Goal: Task Accomplishment & Management: Complete application form

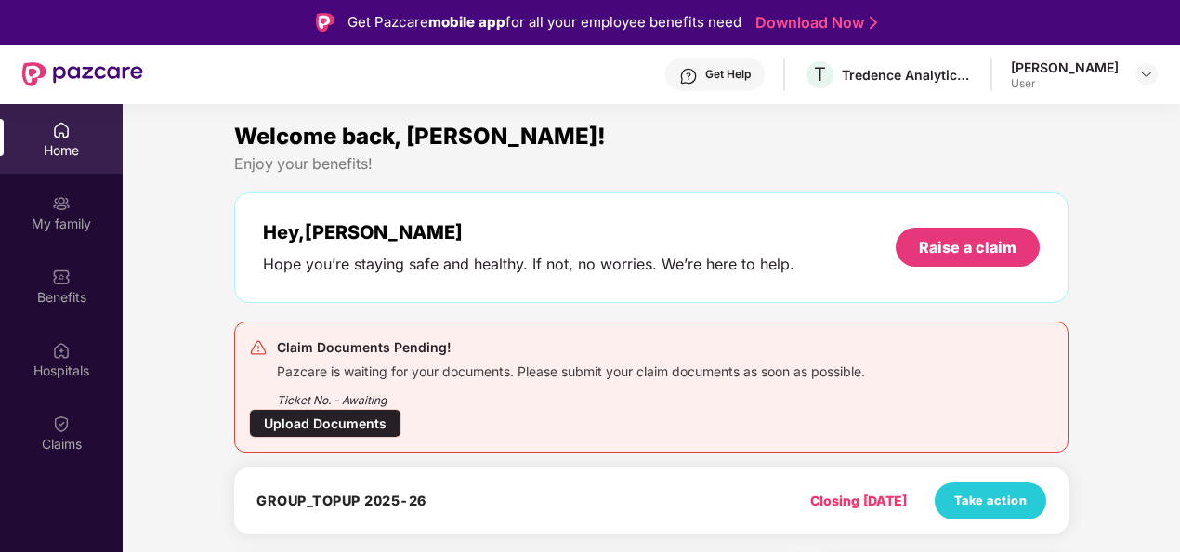
click at [65, 137] on img at bounding box center [61, 130] width 19 height 19
click at [71, 428] on div "Claims" at bounding box center [61, 433] width 123 height 70
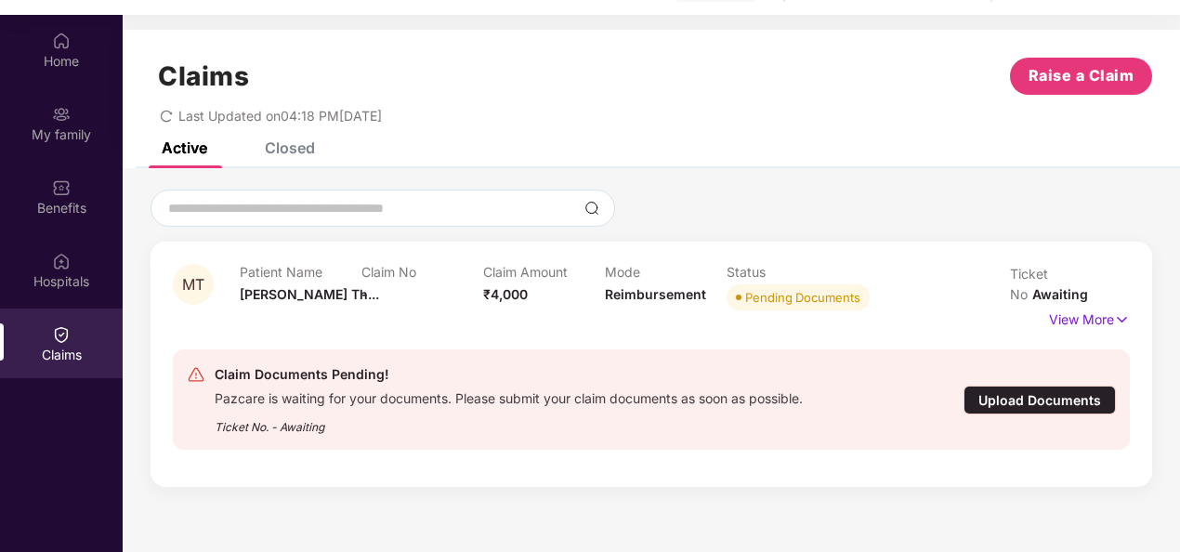
scroll to position [93, 0]
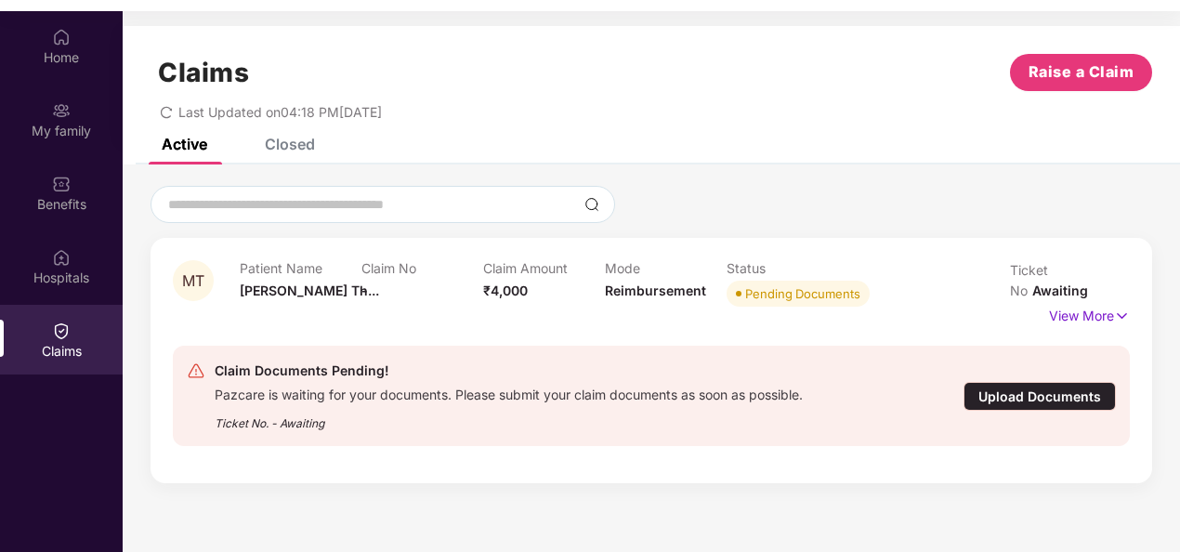
click at [1025, 382] on div "Upload Documents" at bounding box center [1039, 396] width 152 height 29
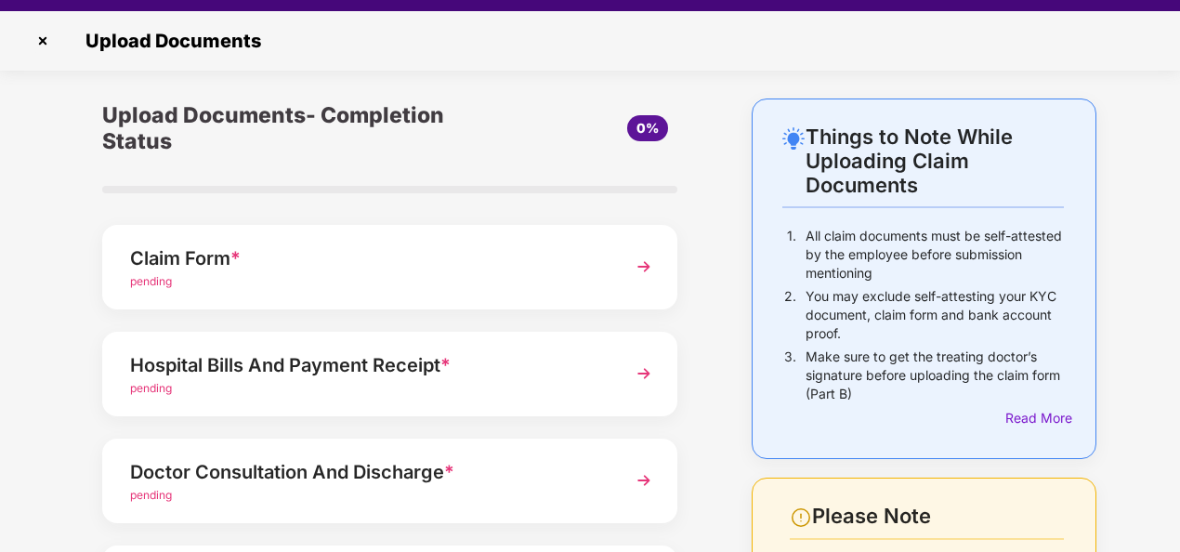
click at [653, 265] on img at bounding box center [643, 266] width 33 height 33
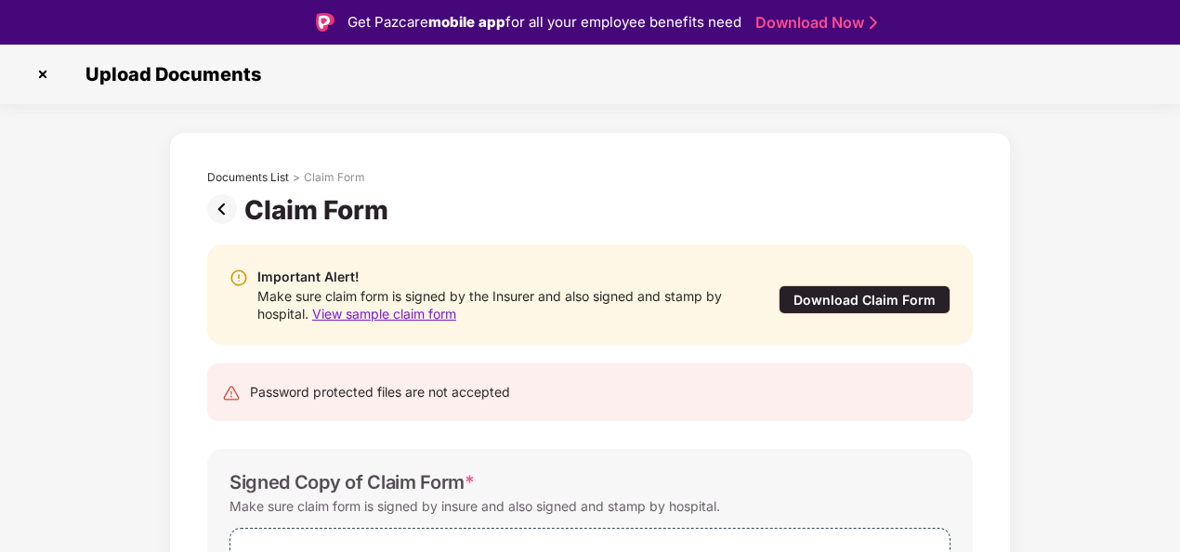
click at [803, 300] on div "Download Claim Form" at bounding box center [864, 299] width 172 height 29
click at [219, 210] on img at bounding box center [225, 209] width 37 height 30
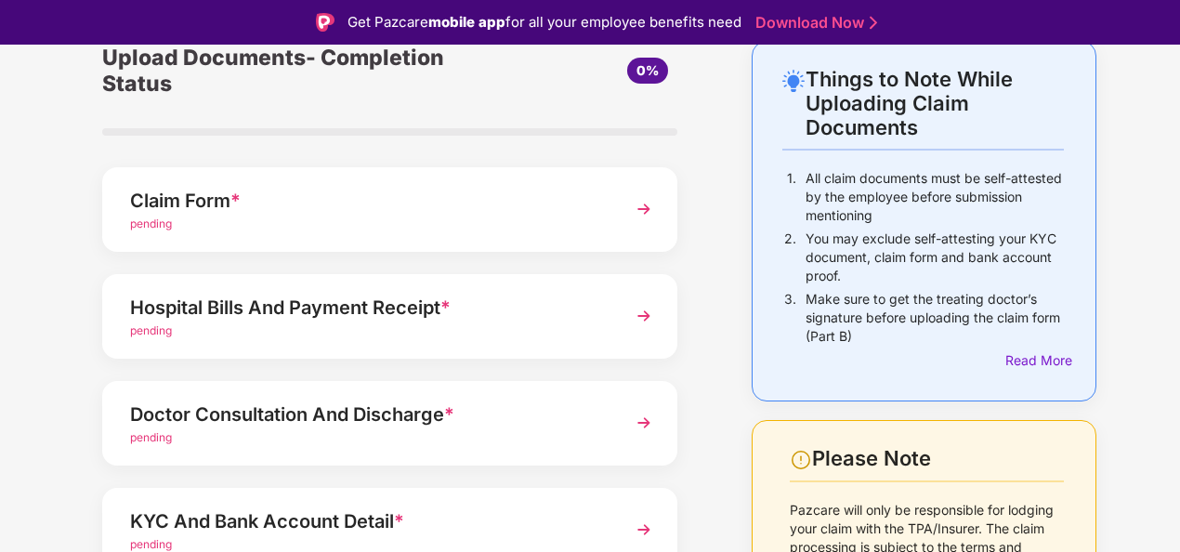
scroll to position [93, 0]
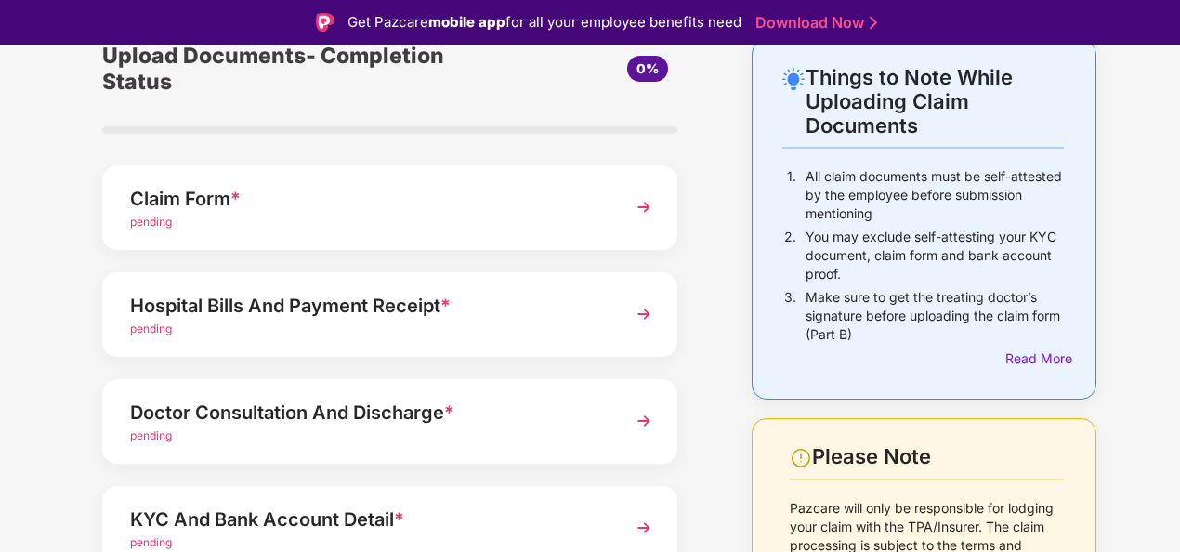
click at [645, 310] on img at bounding box center [643, 313] width 33 height 33
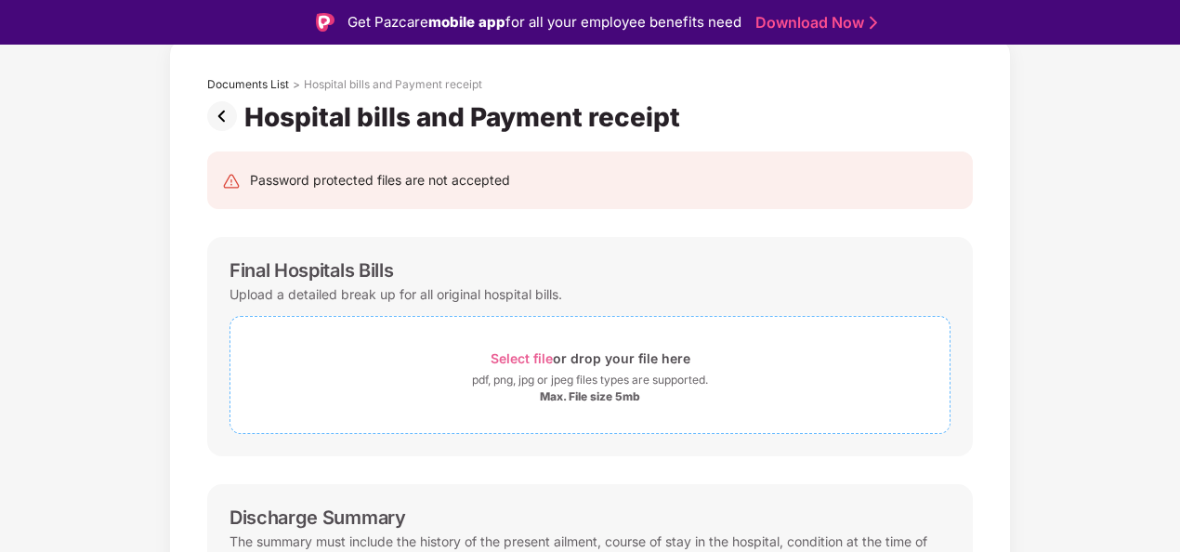
click at [540, 355] on span "Select file" at bounding box center [521, 358] width 62 height 16
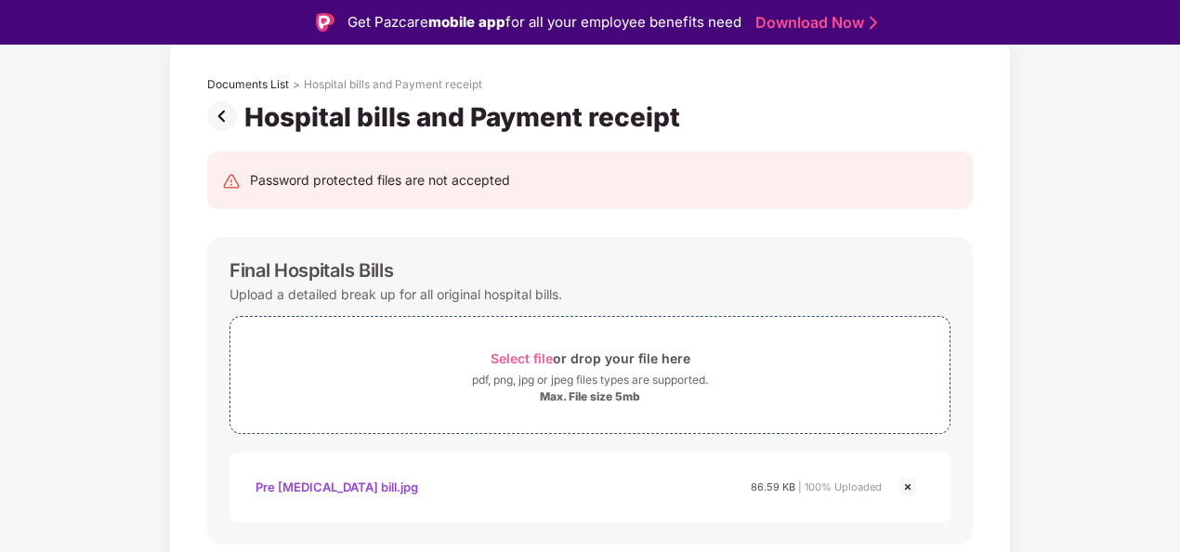
click at [908, 487] on img at bounding box center [907, 487] width 22 height 22
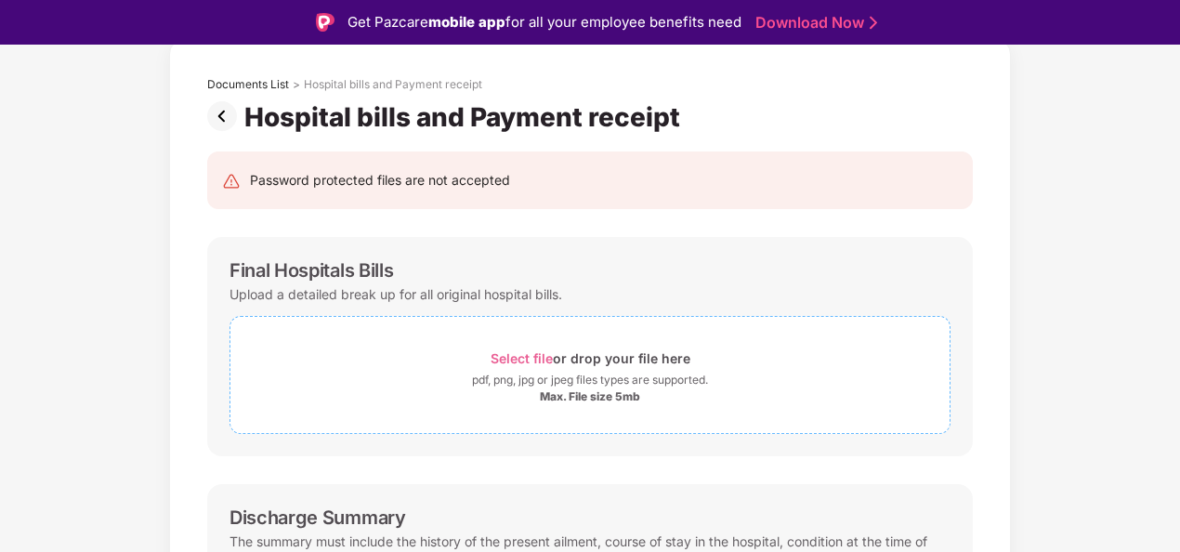
click at [509, 359] on span "Select file" at bounding box center [521, 358] width 62 height 16
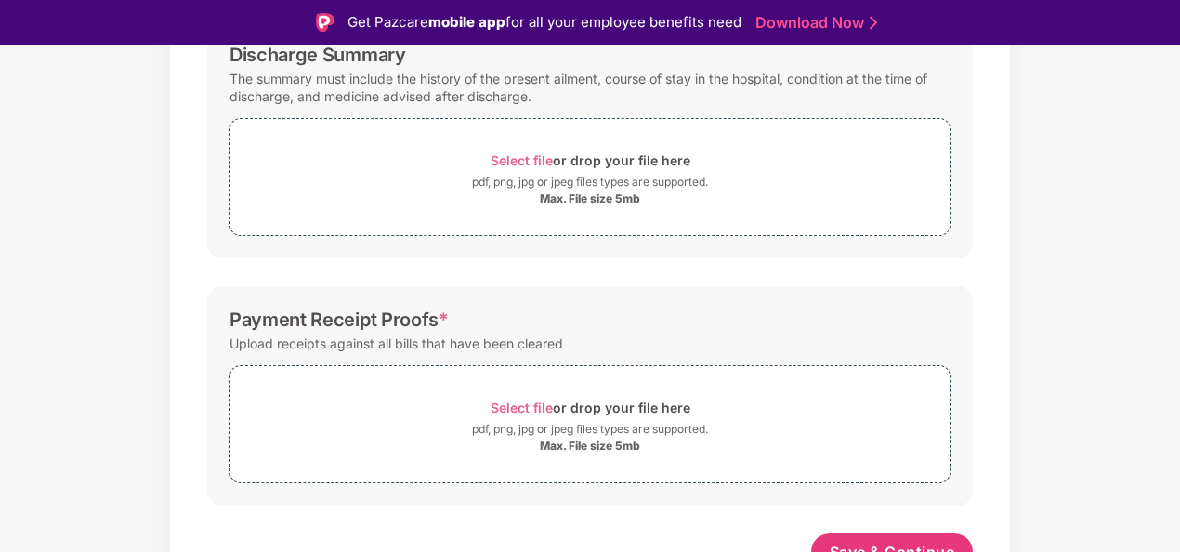
scroll to position [662, 0]
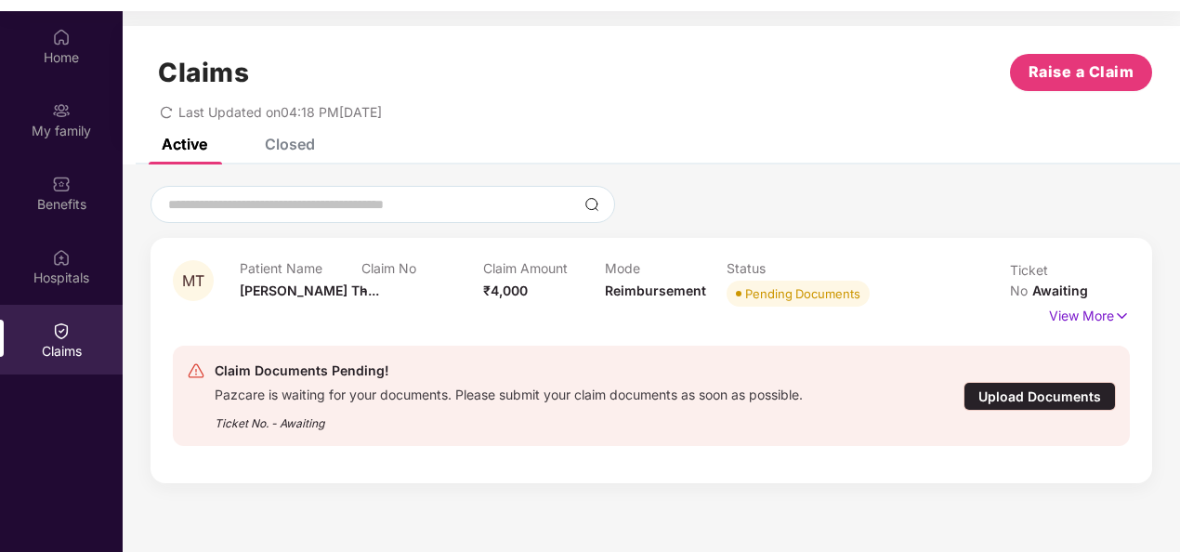
click at [1041, 383] on div "Upload Documents" at bounding box center [1039, 396] width 152 height 29
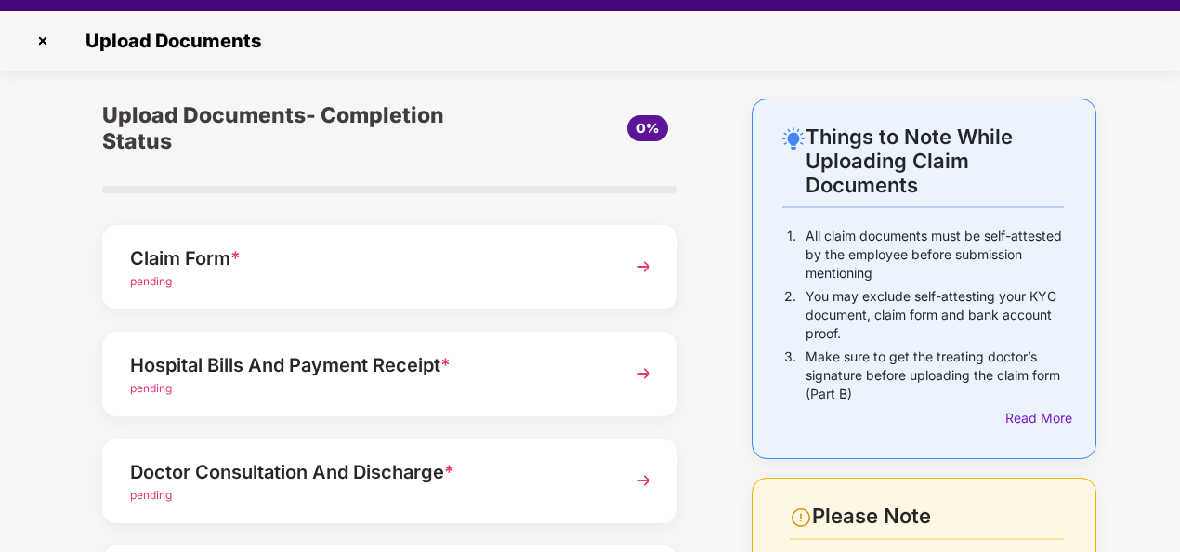
click at [42, 46] on img at bounding box center [43, 41] width 30 height 30
click at [41, 40] on img at bounding box center [43, 41] width 30 height 30
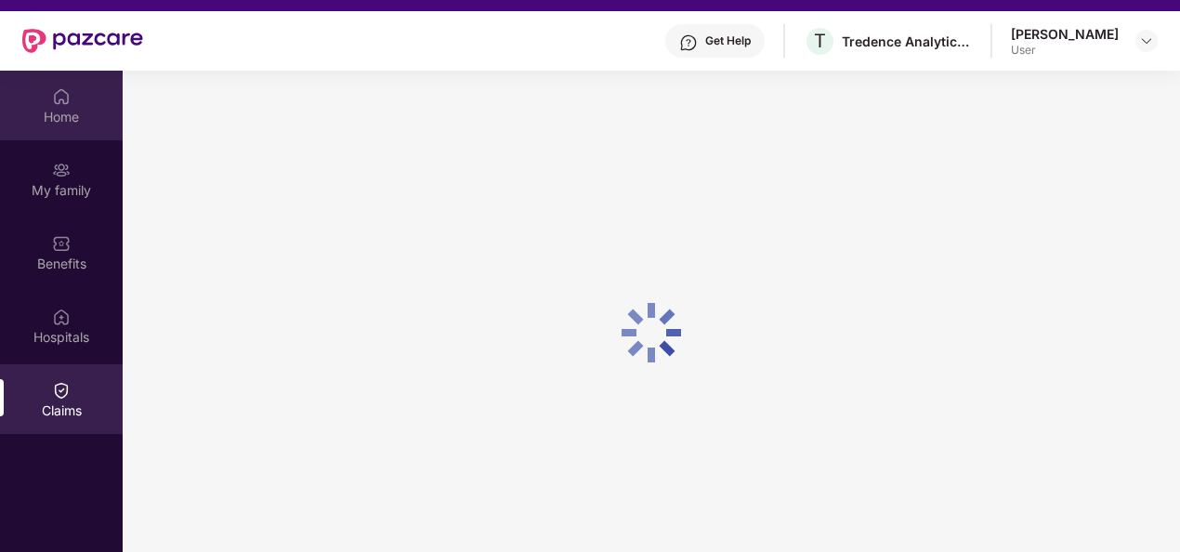
scroll to position [93, 0]
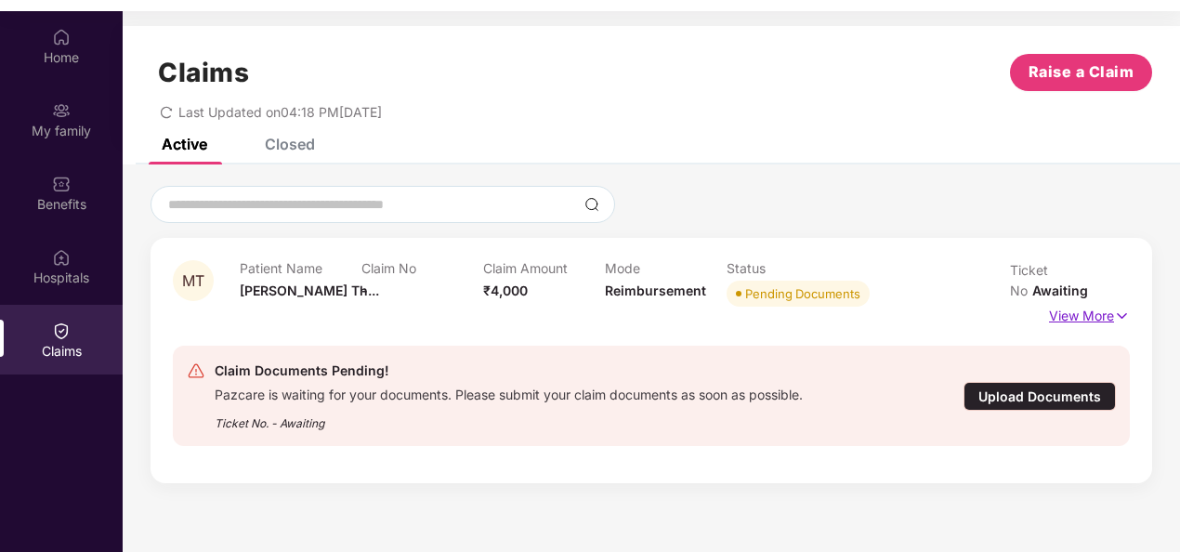
click at [1116, 306] on img at bounding box center [1122, 316] width 16 height 20
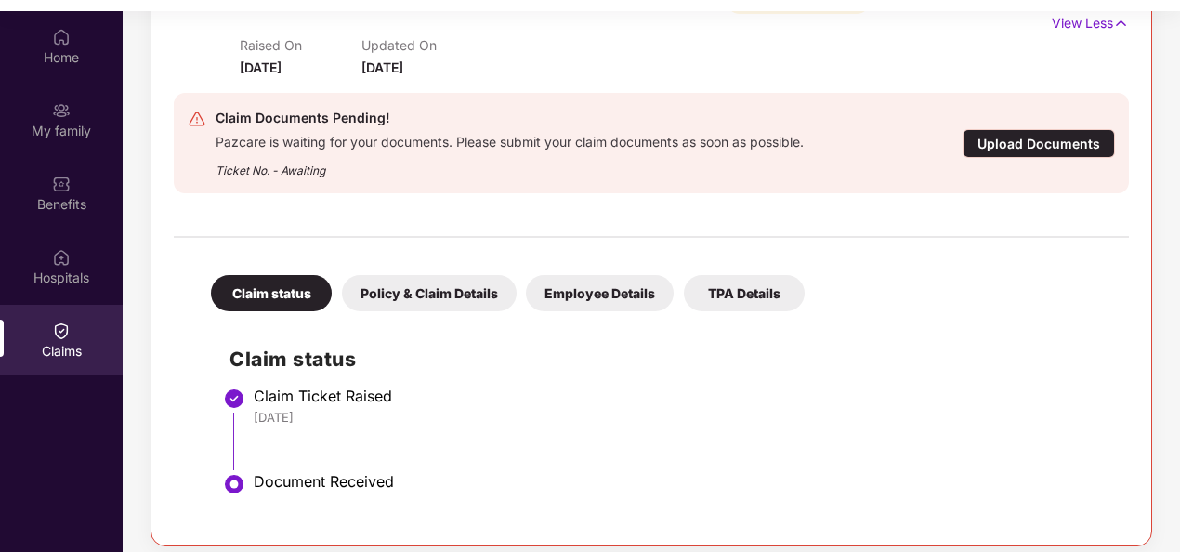
scroll to position [294, 0]
click at [443, 294] on div "Policy & Claim Details" at bounding box center [429, 292] width 175 height 36
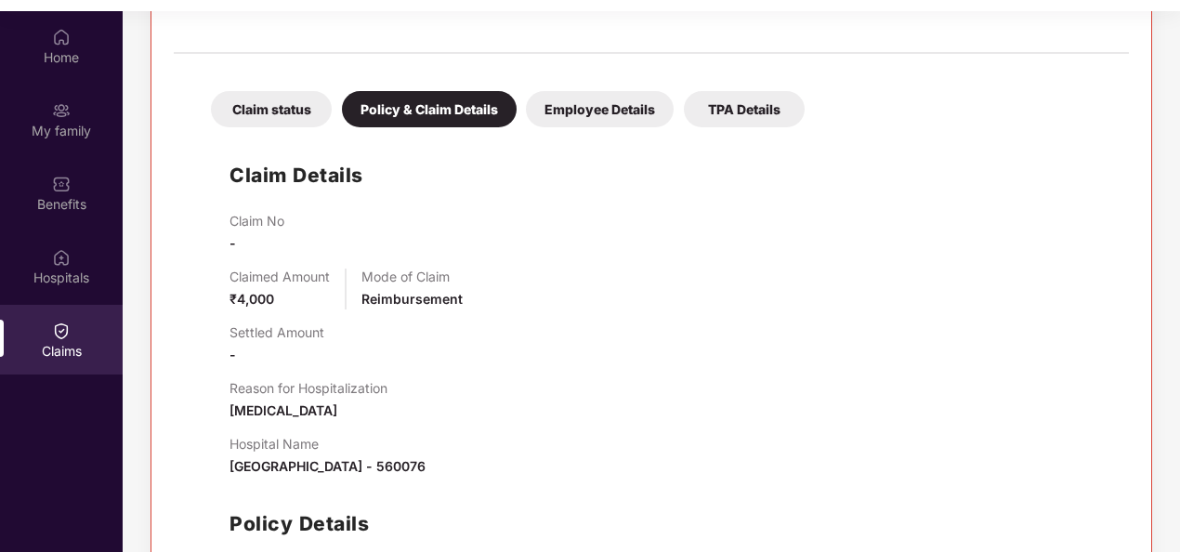
scroll to position [442, 0]
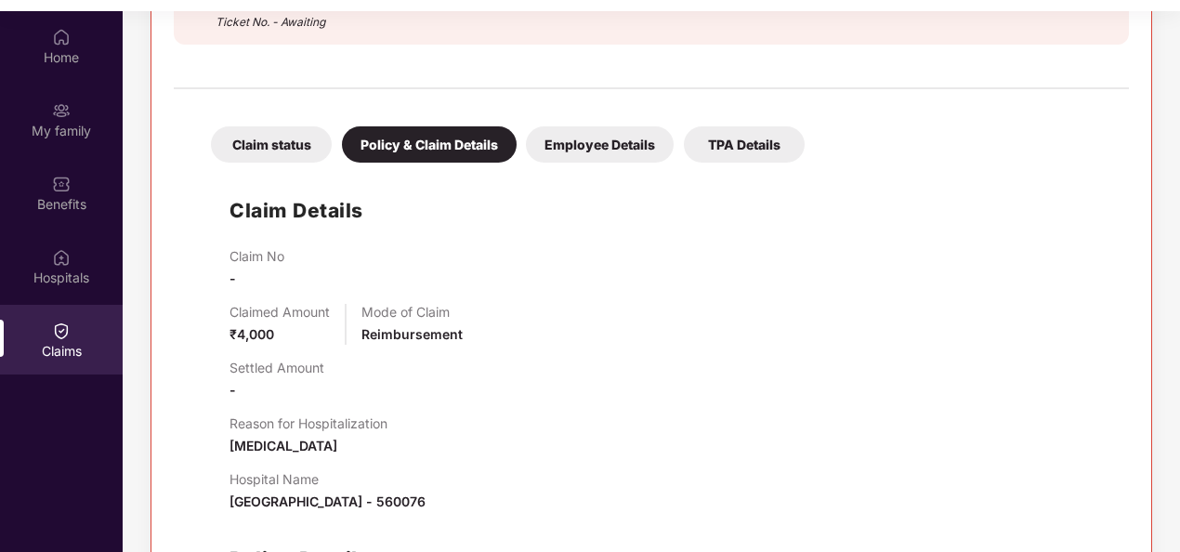
click at [591, 137] on div "Employee Details" at bounding box center [600, 144] width 148 height 36
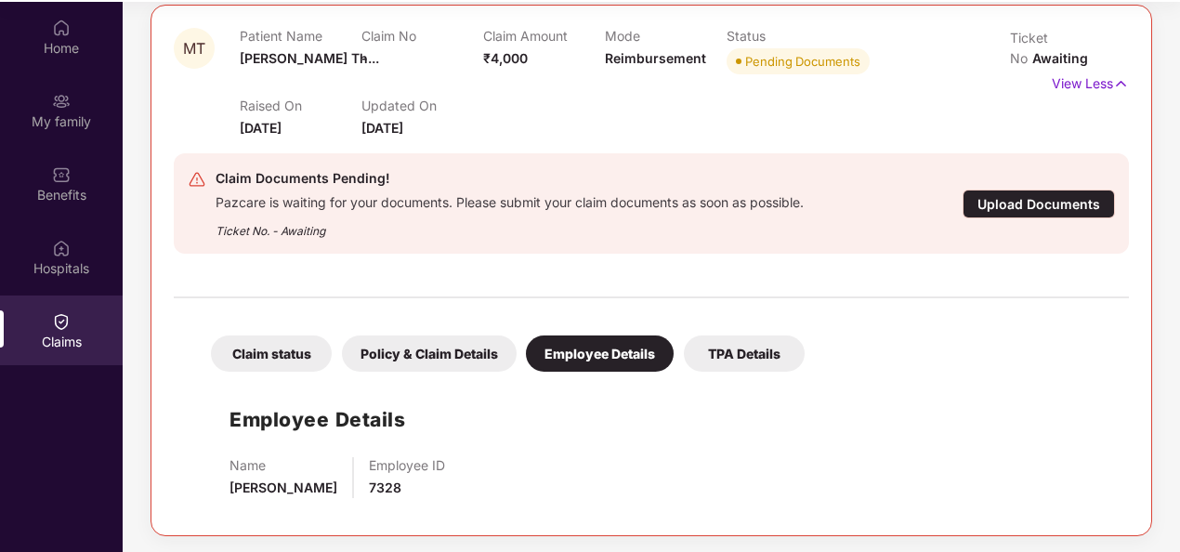
scroll to position [104, 0]
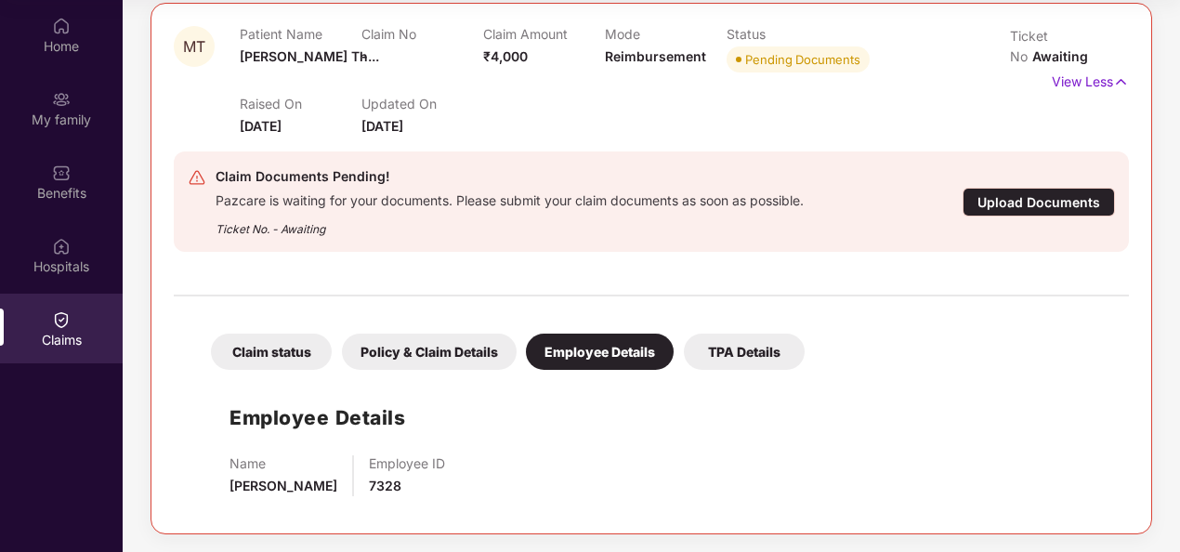
click at [742, 346] on div "TPA Details" at bounding box center [744, 351] width 121 height 36
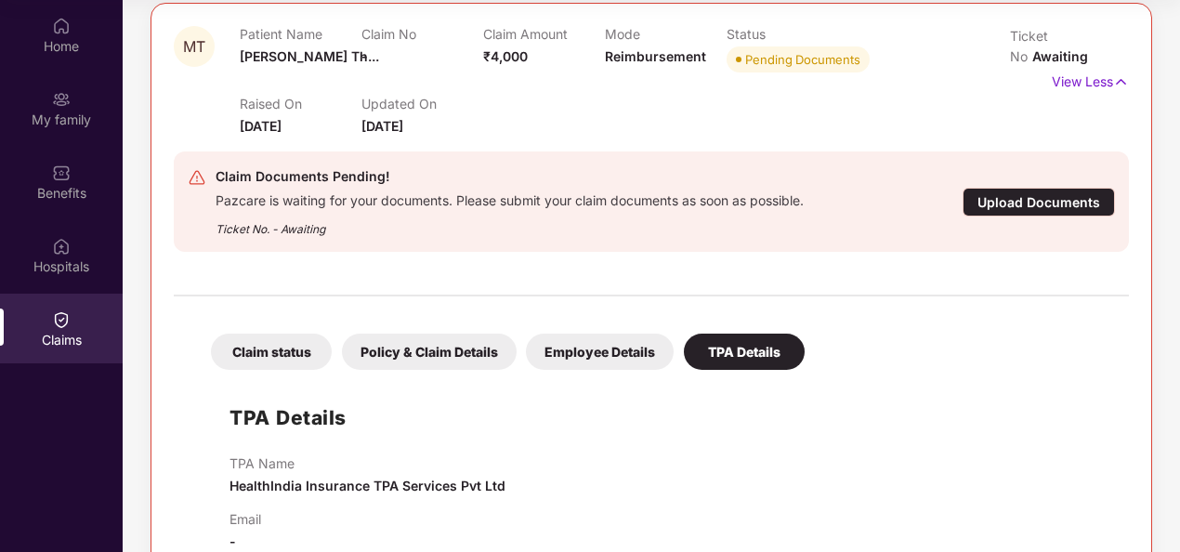
scroll to position [265, 0]
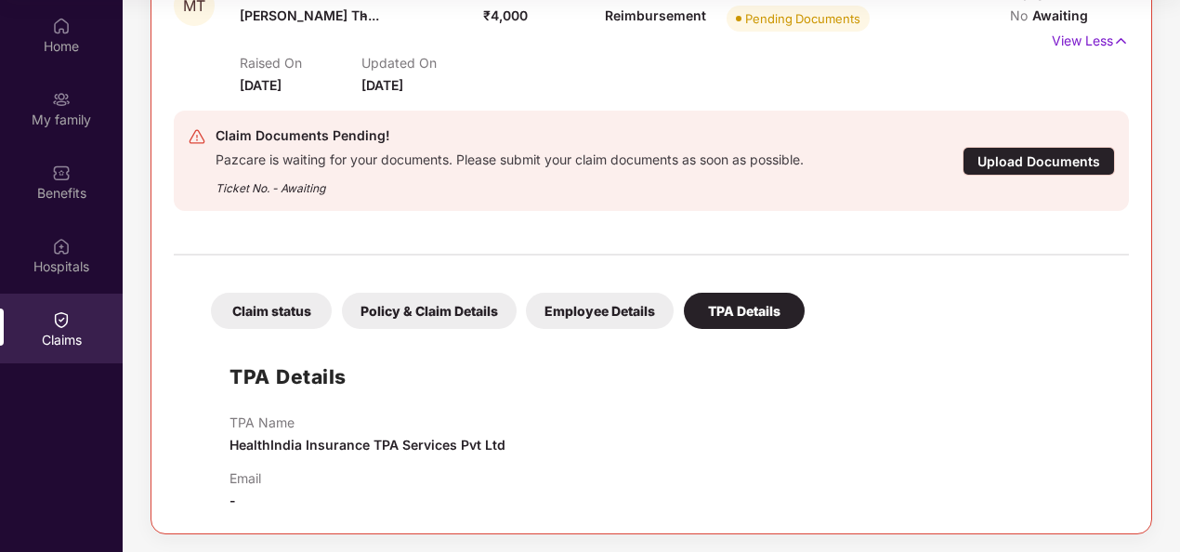
click at [467, 297] on div "Policy & Claim Details" at bounding box center [429, 311] width 175 height 36
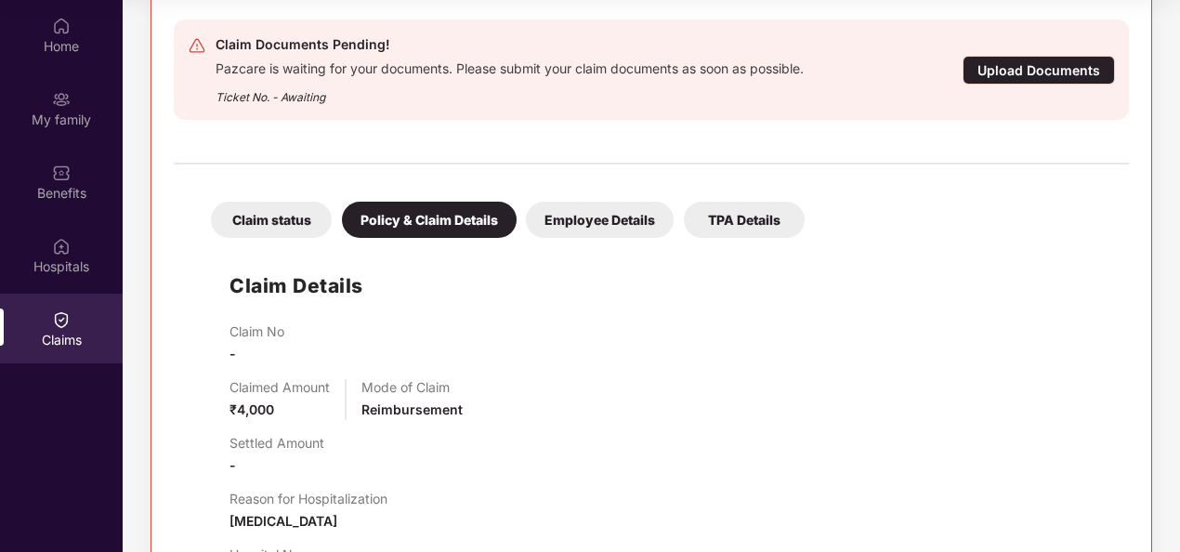
scroll to position [256, 0]
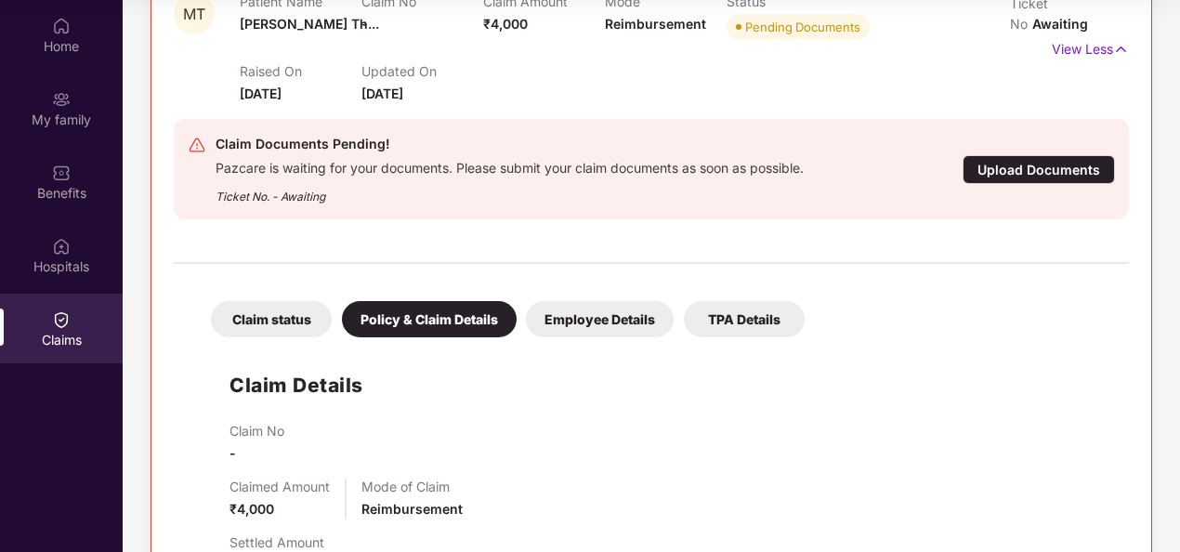
click at [268, 316] on div "Claim status" at bounding box center [271, 319] width 121 height 36
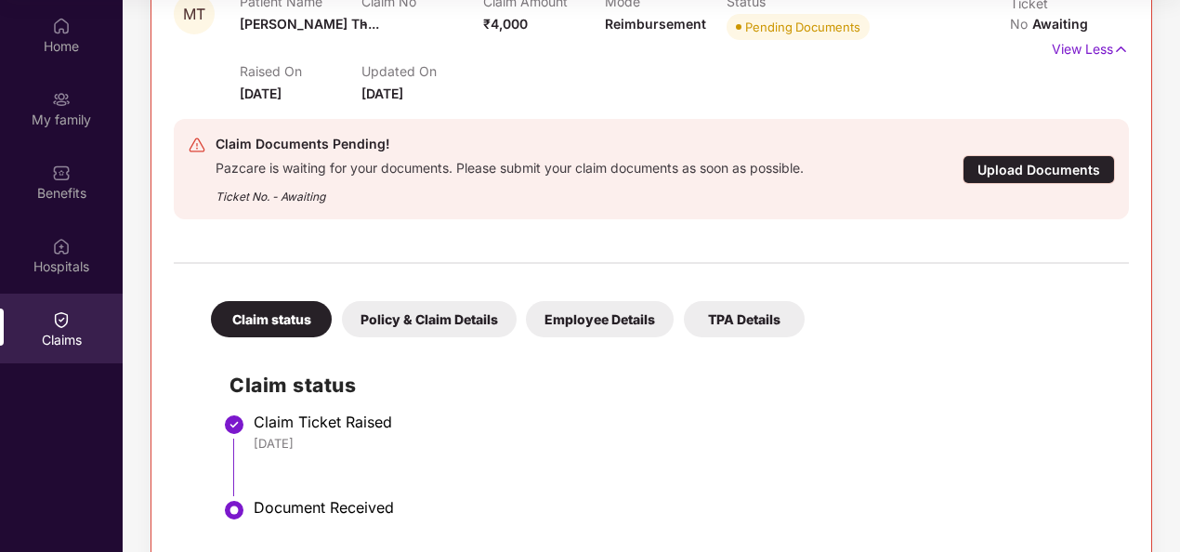
click at [998, 177] on div "Upload Documents" at bounding box center [1038, 169] width 152 height 29
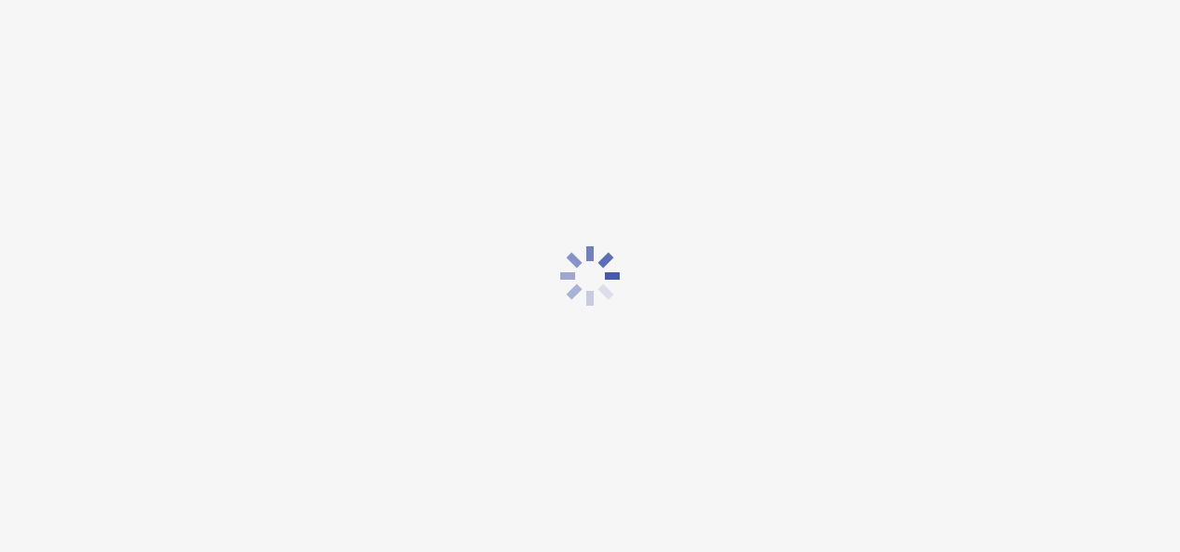
scroll to position [45, 0]
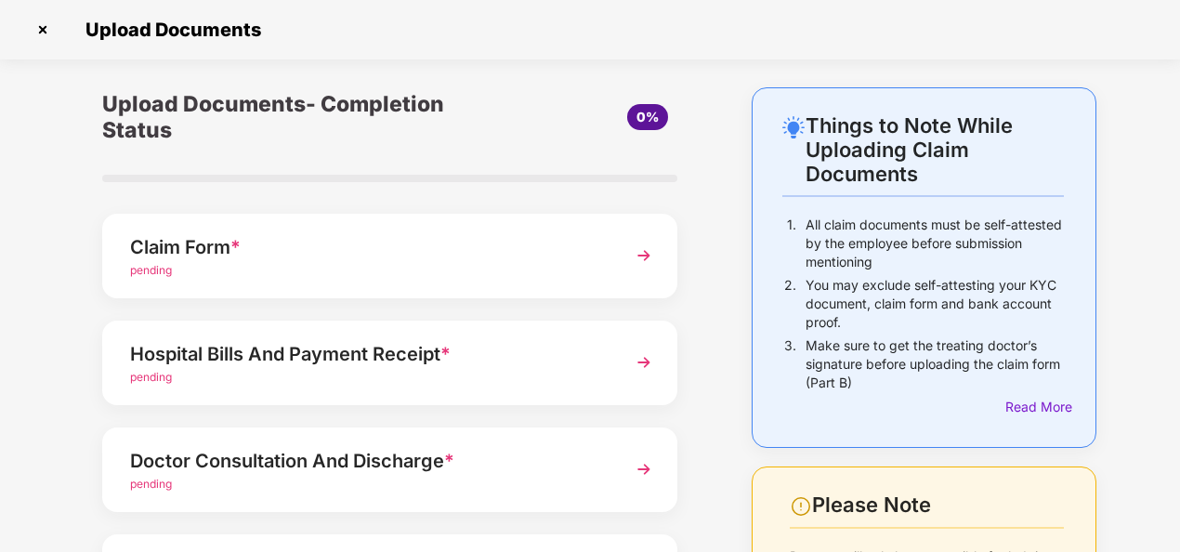
click at [639, 359] on img at bounding box center [643, 362] width 33 height 33
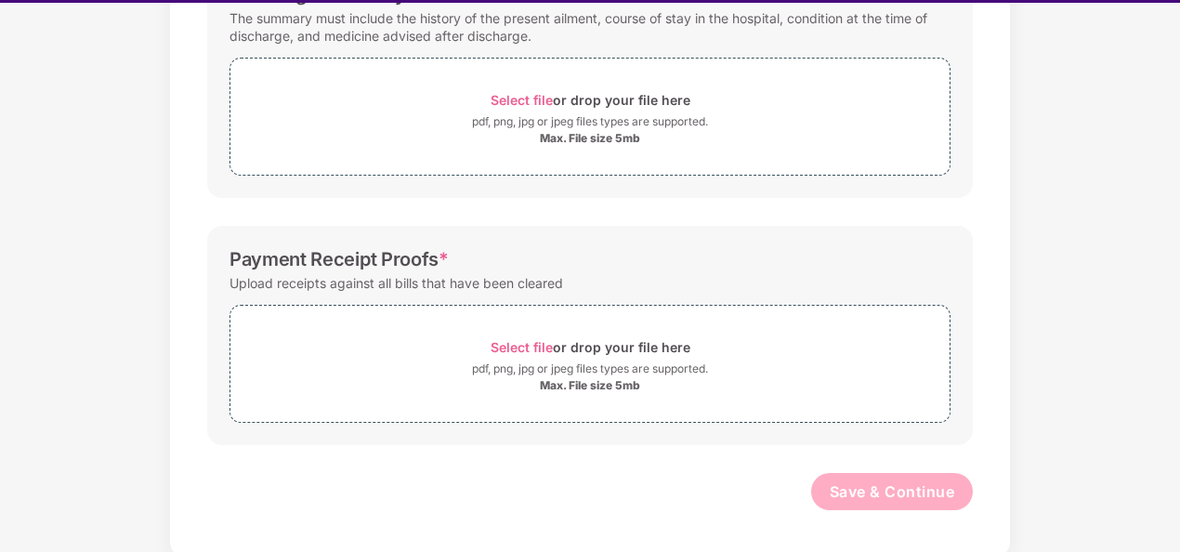
scroll to position [45, 0]
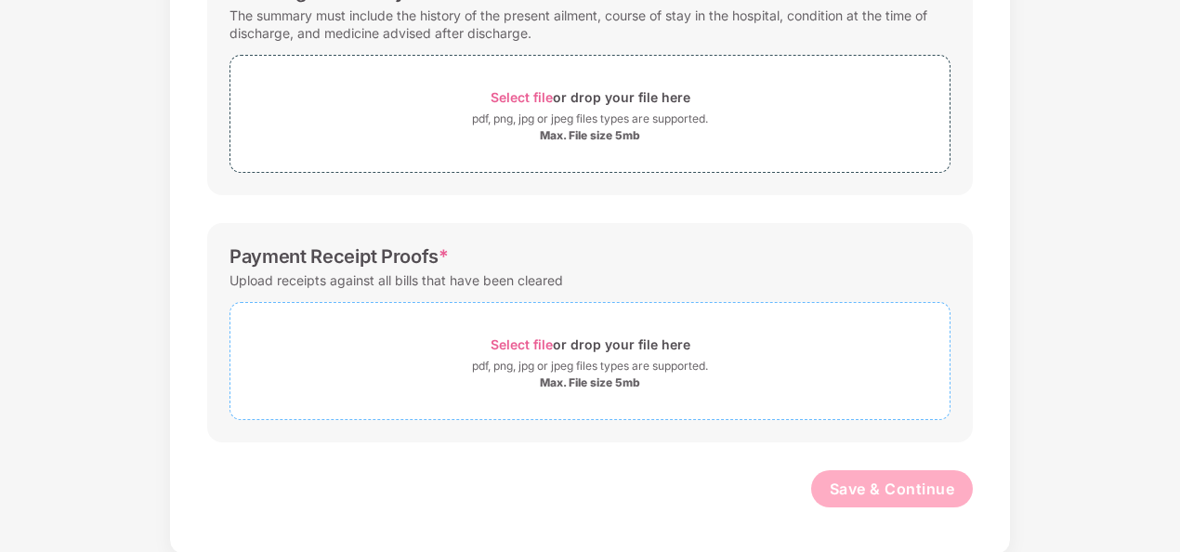
click at [518, 336] on span "Select file" at bounding box center [521, 344] width 62 height 16
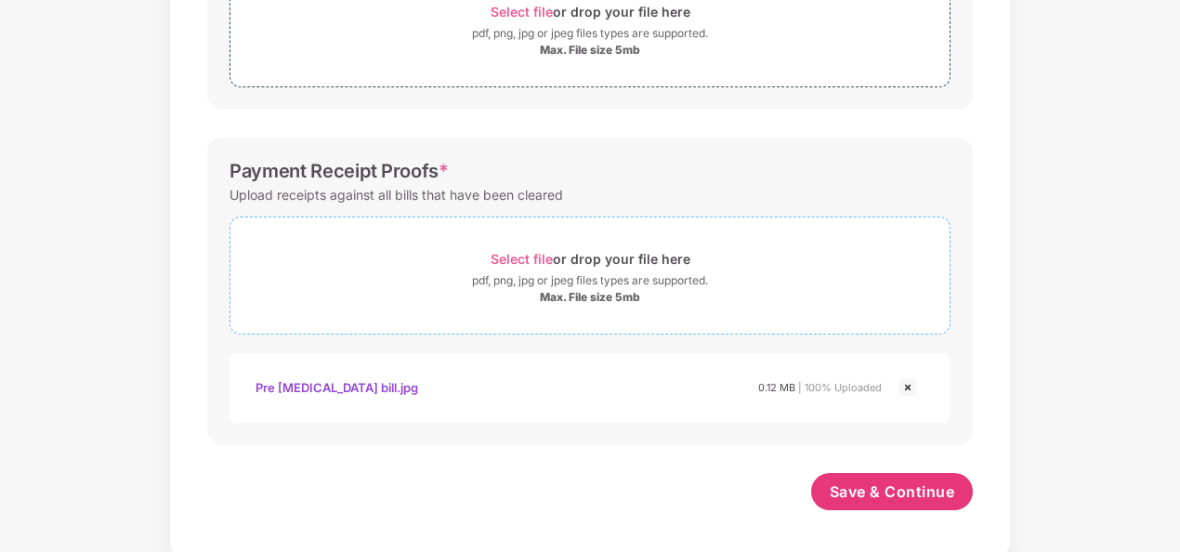
scroll to position [662, 0]
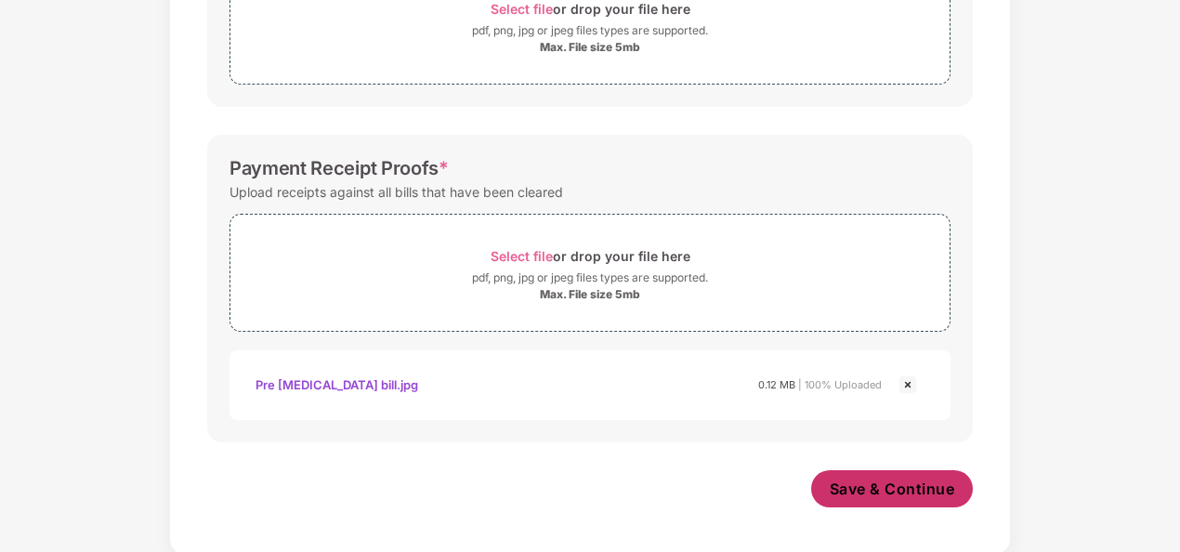
click at [872, 472] on button "Save & Continue" at bounding box center [892, 488] width 163 height 37
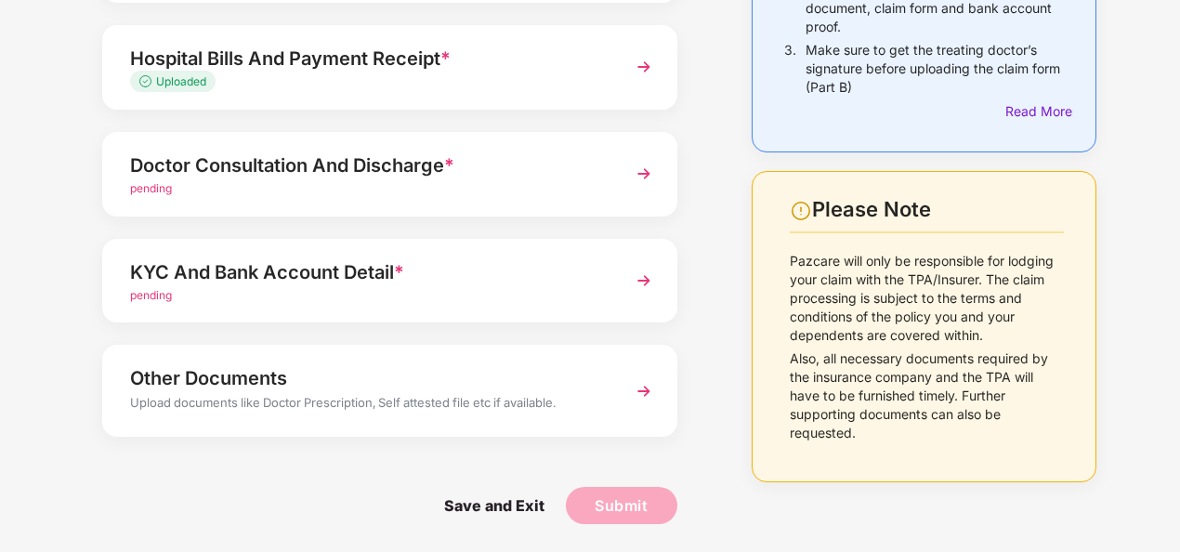
scroll to position [202, 0]
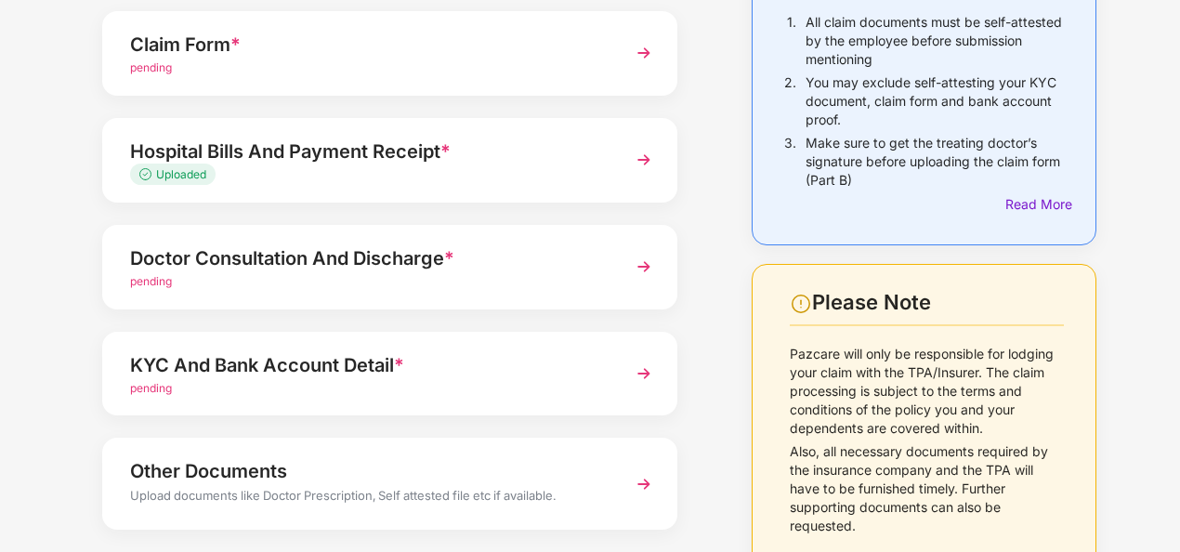
click at [643, 372] on img at bounding box center [643, 373] width 33 height 33
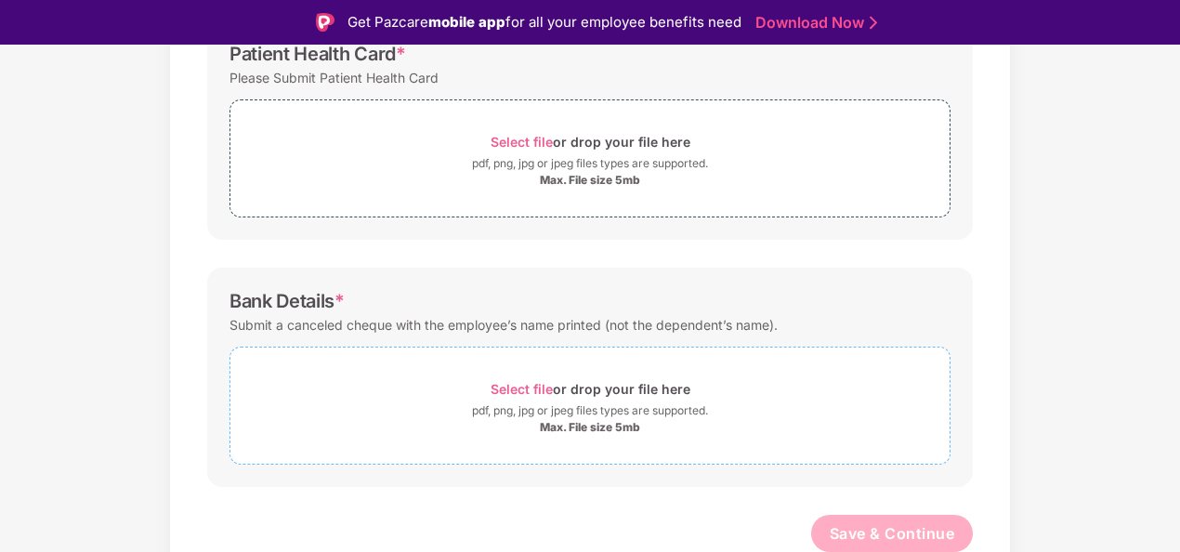
scroll to position [464, 0]
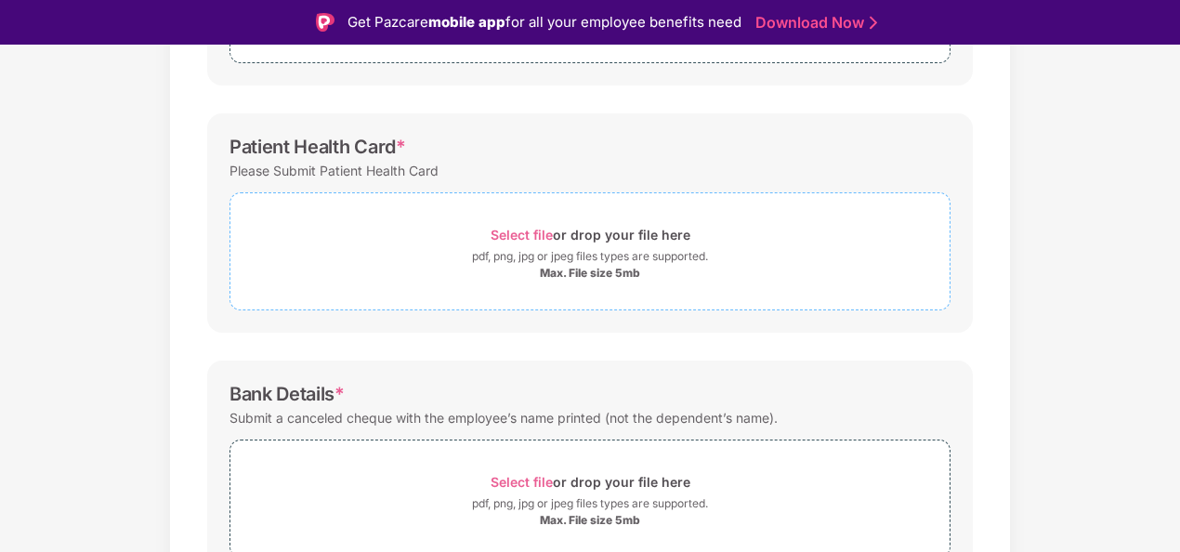
click at [531, 232] on span "Select file" at bounding box center [521, 235] width 62 height 16
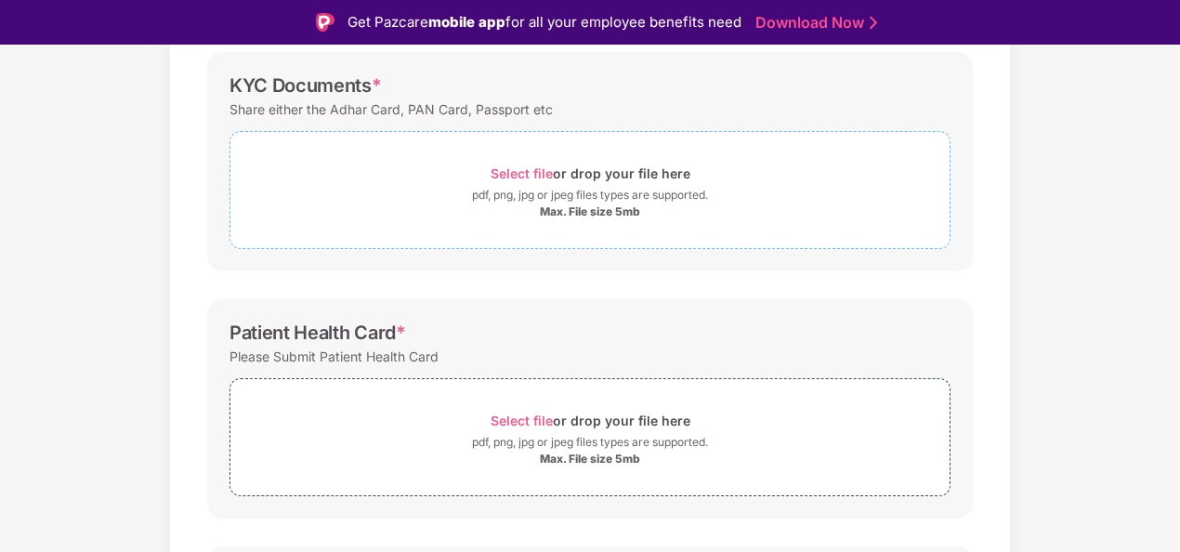
click at [539, 176] on span "Select file" at bounding box center [521, 173] width 62 height 16
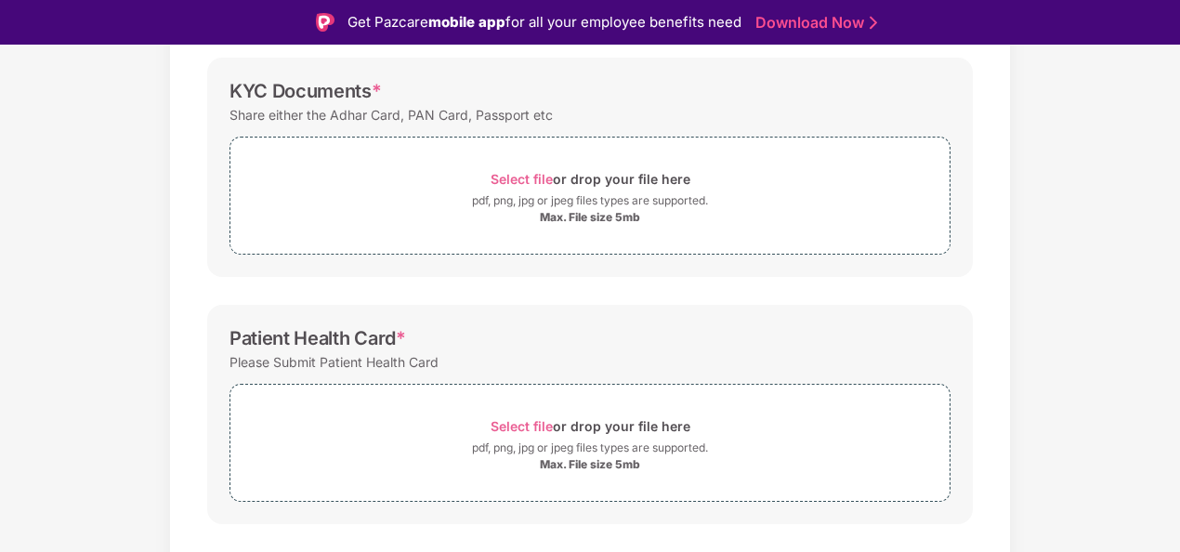
scroll to position [279, 0]
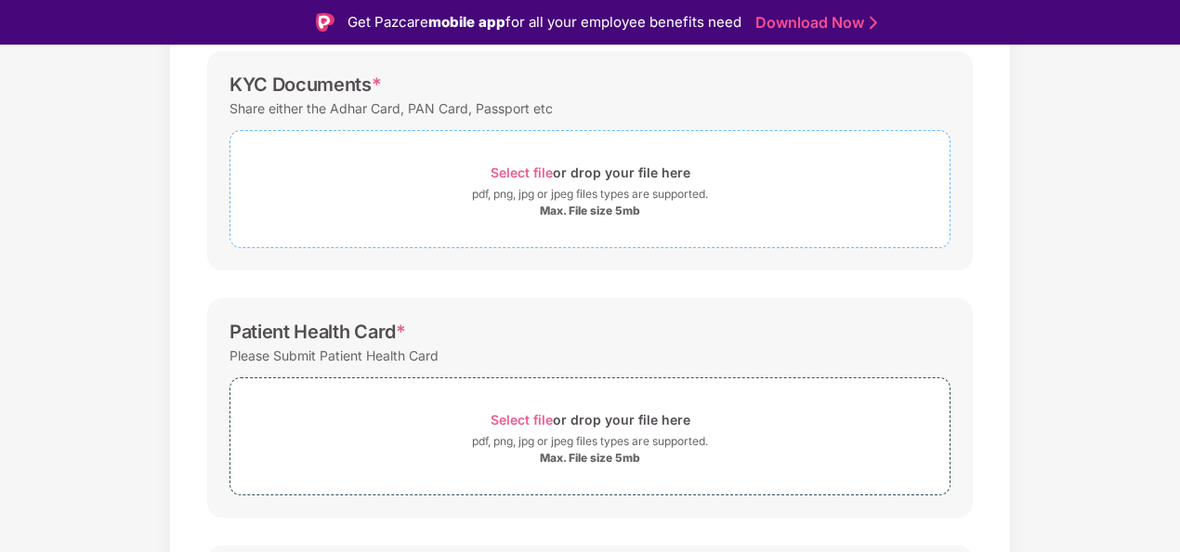
click at [528, 165] on span "Select file" at bounding box center [521, 172] width 62 height 16
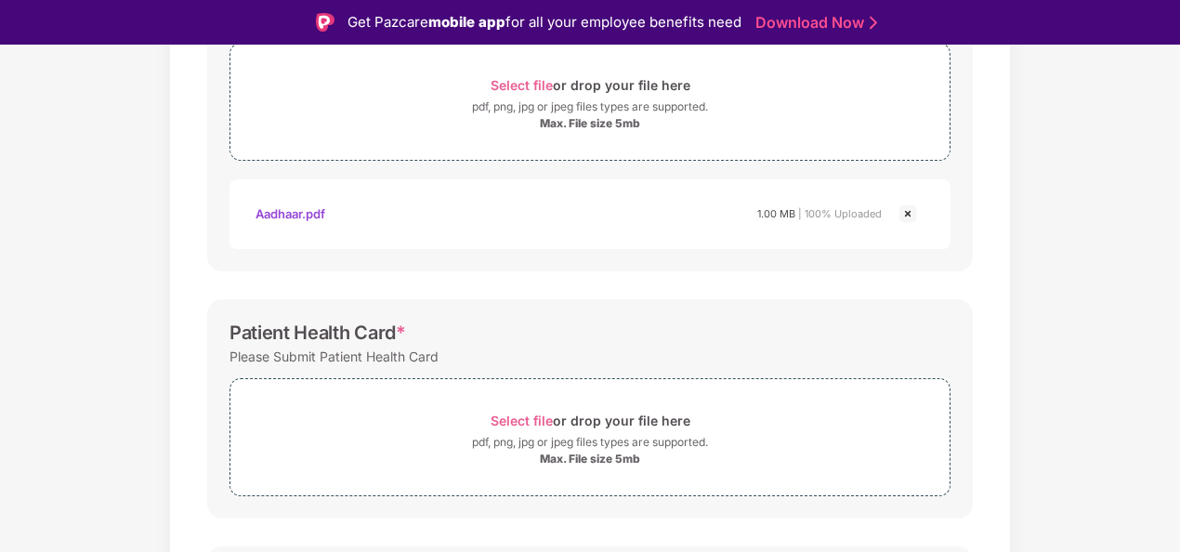
scroll to position [372, 0]
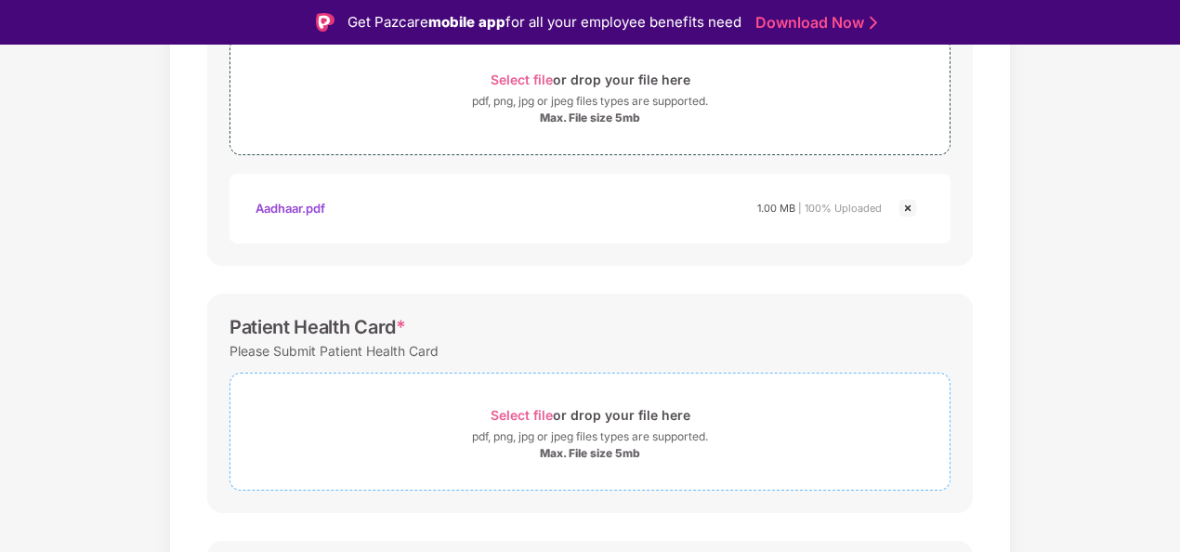
click at [544, 407] on span "Select file" at bounding box center [521, 415] width 62 height 16
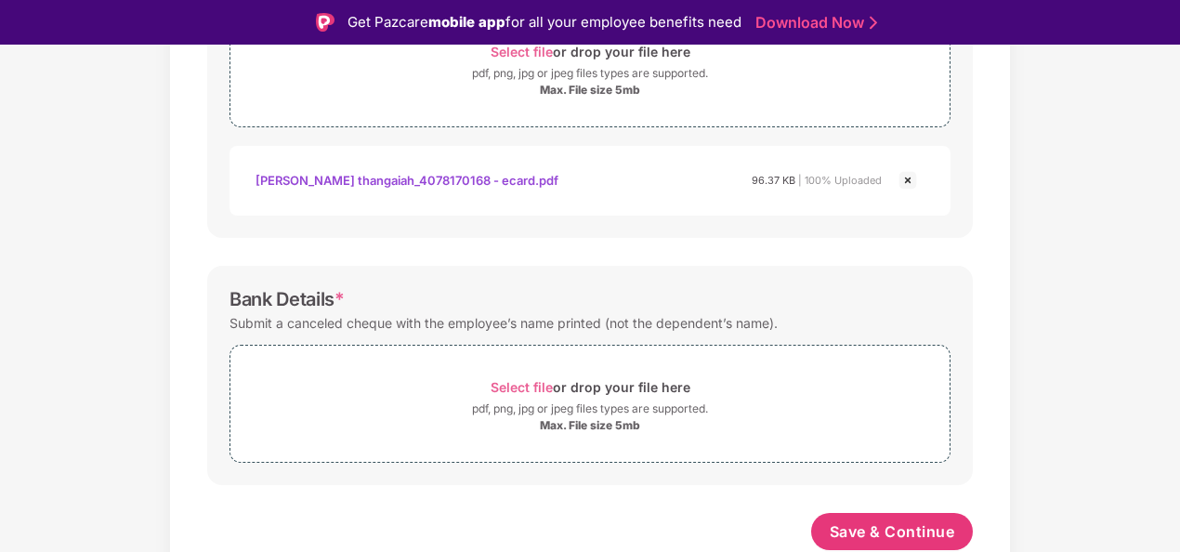
scroll to position [733, 0]
click at [529, 385] on span "Select file" at bounding box center [521, 389] width 62 height 16
